Goal: Task Accomplishment & Management: Use online tool/utility

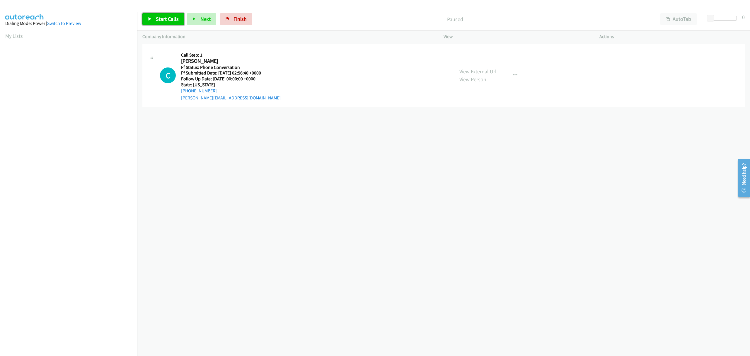
click at [172, 21] on span "Start Calls" at bounding box center [167, 19] width 23 height 7
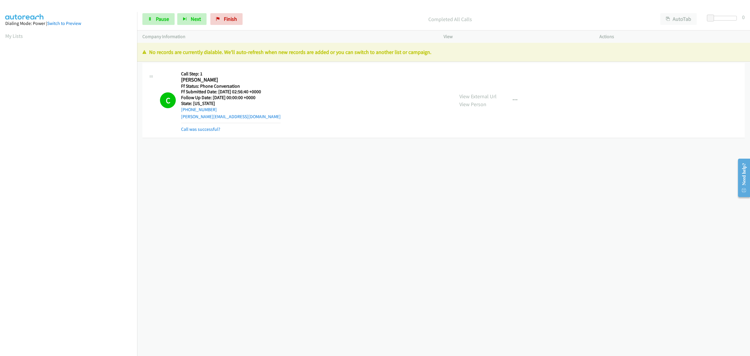
drag, startPoint x: 210, startPoint y: 130, endPoint x: 177, endPoint y: 138, distance: 33.9
click at [191, 132] on link "Call was successful?" at bounding box center [200, 129] width 39 height 6
click at [222, 16] on link "Finish" at bounding box center [226, 19] width 32 height 12
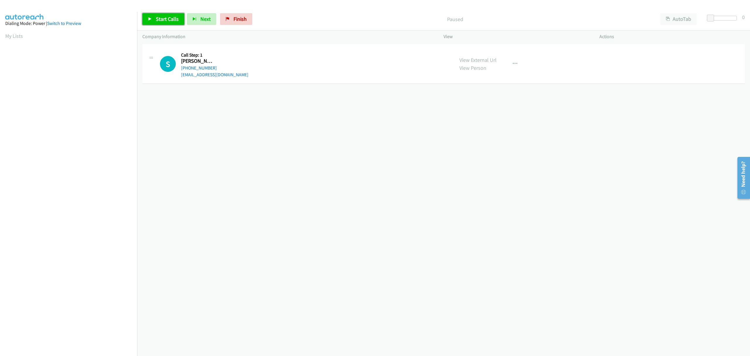
click at [156, 17] on span "Start Calls" at bounding box center [167, 19] width 23 height 7
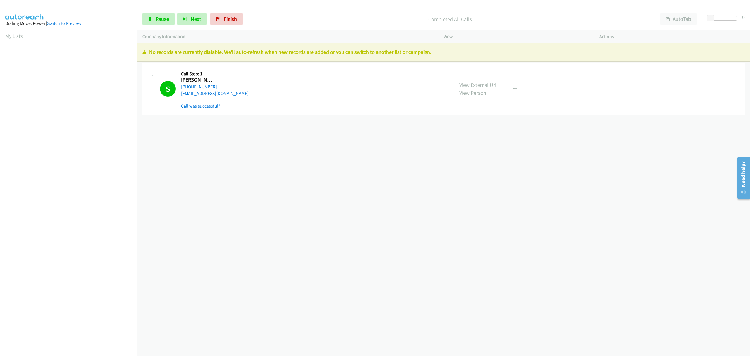
click at [198, 107] on link "Call was successful?" at bounding box center [200, 106] width 39 height 6
click at [227, 18] on span "Finish" at bounding box center [230, 19] width 13 height 7
